Goal: Contribute content

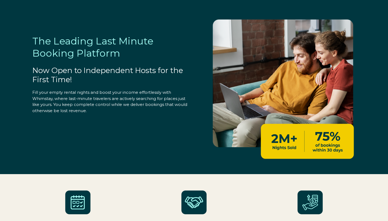
select select "US"
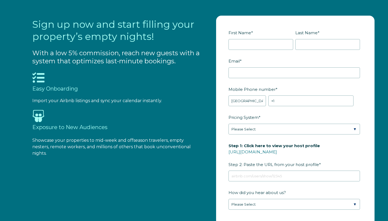
scroll to position [525, 0]
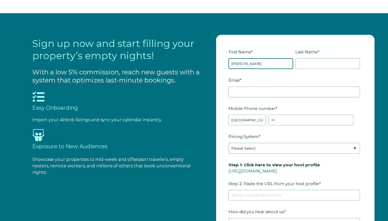
type input "Brooks"
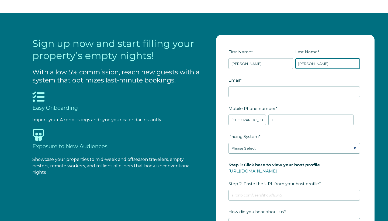
type input "Parker"
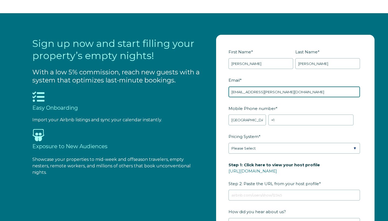
type input "bh.parker@sbcglobal.net"
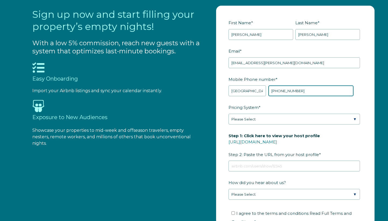
scroll to position [569, 0]
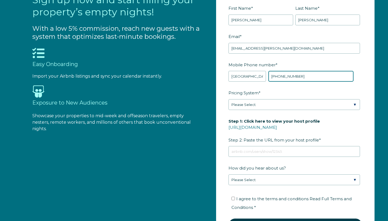
type input "+1 8702735645"
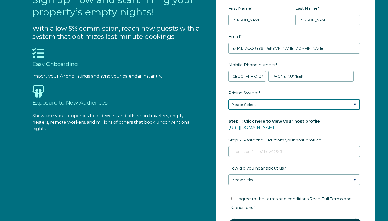
select select "PriceLabs"
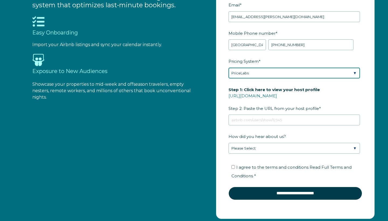
scroll to position [602, 0]
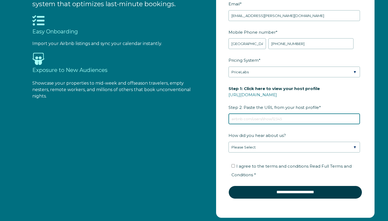
click at [256, 119] on input "Step 1: Click here to view your host profile https://www.airbnb.com/users/show/…" at bounding box center [295, 118] width 132 height 11
paste input "https://www.airbnb.com/hosting/listings/editor/680428413910458580/view-your-spa…"
type input "https://www.airbnb.com/hosting/listings/editor/680428413910458580/view-your-spa…"
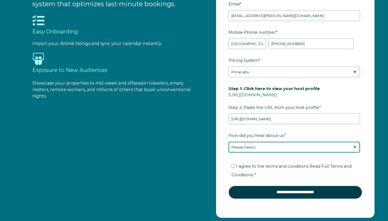
select select "Whimstay Sales"
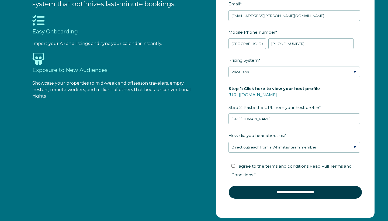
click at [233, 165] on input "I agree to the terms and conditions Read Full Terms and Conditions *" at bounding box center [234, 166] width 4 height 4
checkbox input "true"
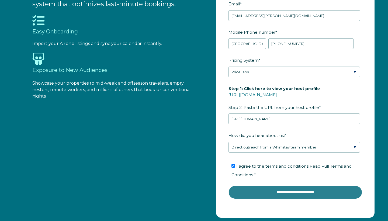
click at [278, 191] on input "**********" at bounding box center [296, 192] width 134 height 13
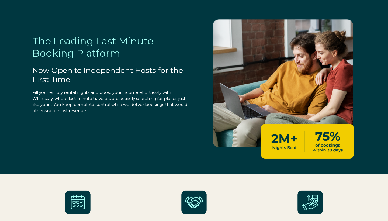
scroll to position [0, 0]
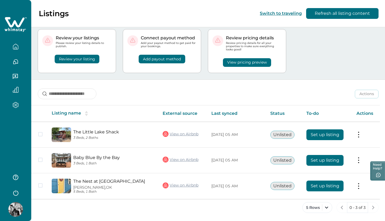
scroll to position [13, 0]
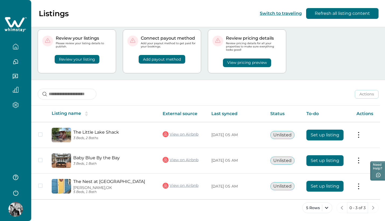
click at [81, 59] on button "Review your listing" at bounding box center [77, 59] width 45 height 9
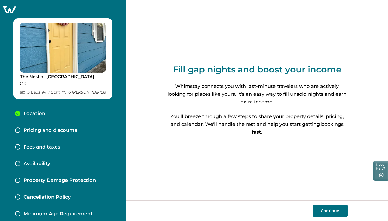
click at [324, 212] on button "Continue" at bounding box center [330, 211] width 35 height 12
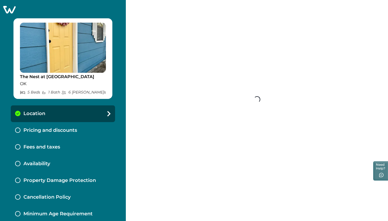
select select "**"
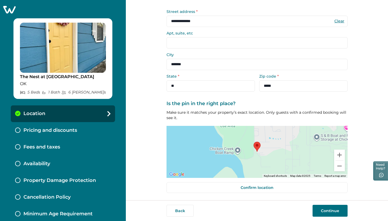
scroll to position [34, 0]
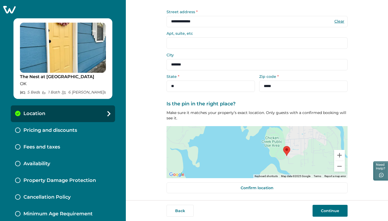
click at [337, 212] on button "Continue" at bounding box center [330, 211] width 35 height 12
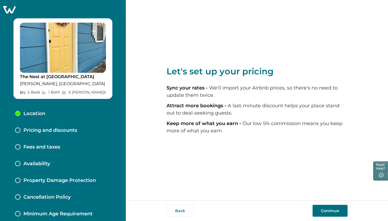
click at [336, 211] on button "Continue" at bounding box center [330, 211] width 35 height 12
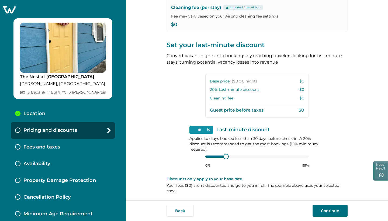
scroll to position [76, 0]
click at [107, 130] on icon at bounding box center [109, 130] width 4 height 5
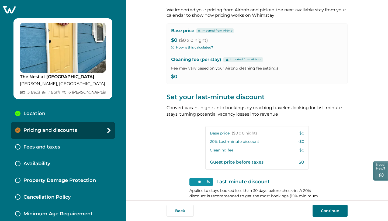
scroll to position [35, 0]
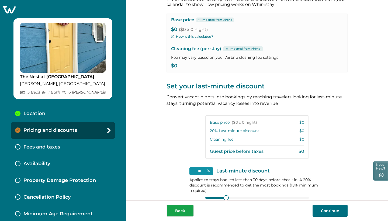
click at [180, 207] on button "Back" at bounding box center [180, 211] width 27 height 12
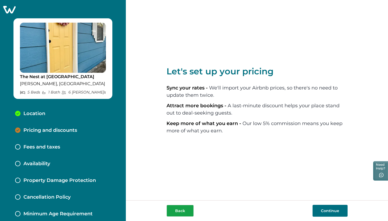
click at [180, 208] on button "Back" at bounding box center [180, 211] width 27 height 12
select select "**"
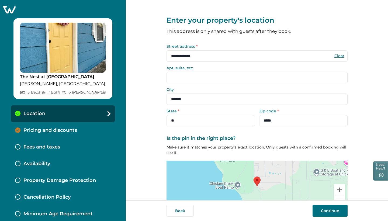
click at [324, 209] on button "Continue" at bounding box center [330, 211] width 35 height 12
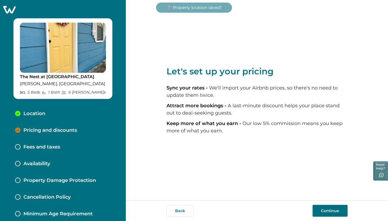
click at [324, 209] on button "Continue" at bounding box center [330, 211] width 35 height 12
